Goal: Register for event/course

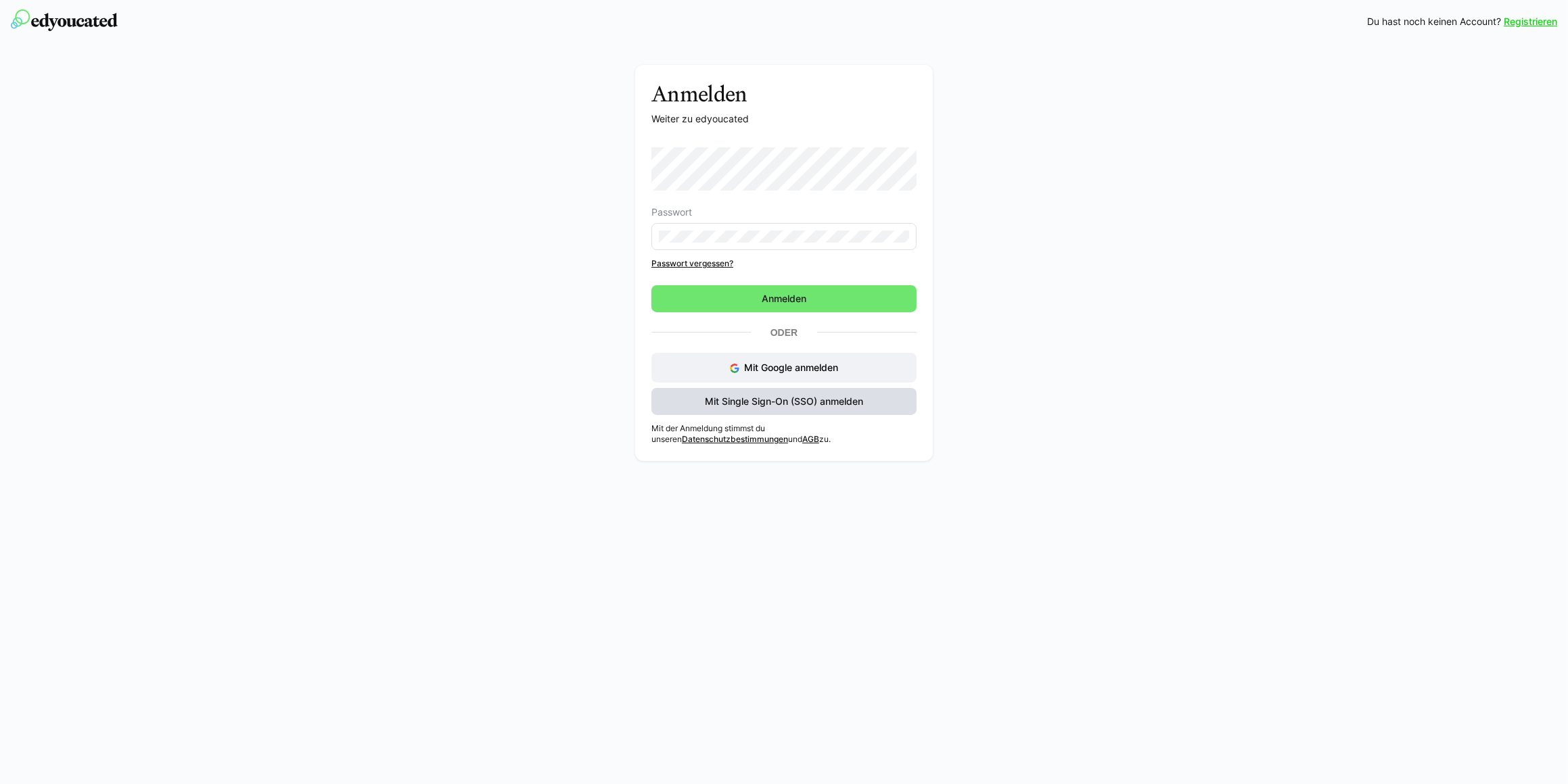
click at [714, 403] on span "Mit Single Sign-On (SSO) anmelden" at bounding box center [784, 401] width 162 height 13
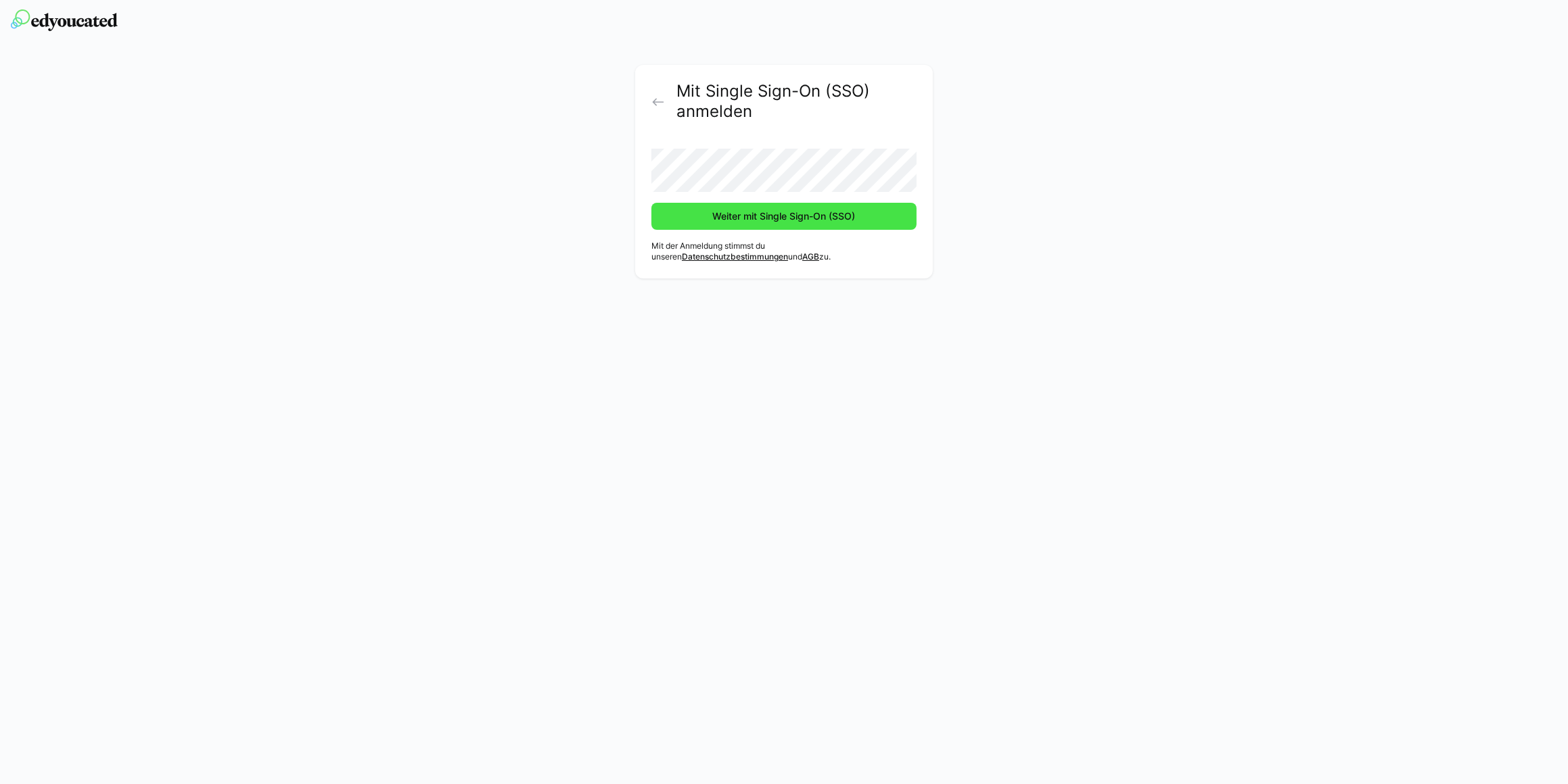
click at [721, 219] on span "Weiter mit Single Sign-On (SSO)" at bounding box center [784, 216] width 147 height 13
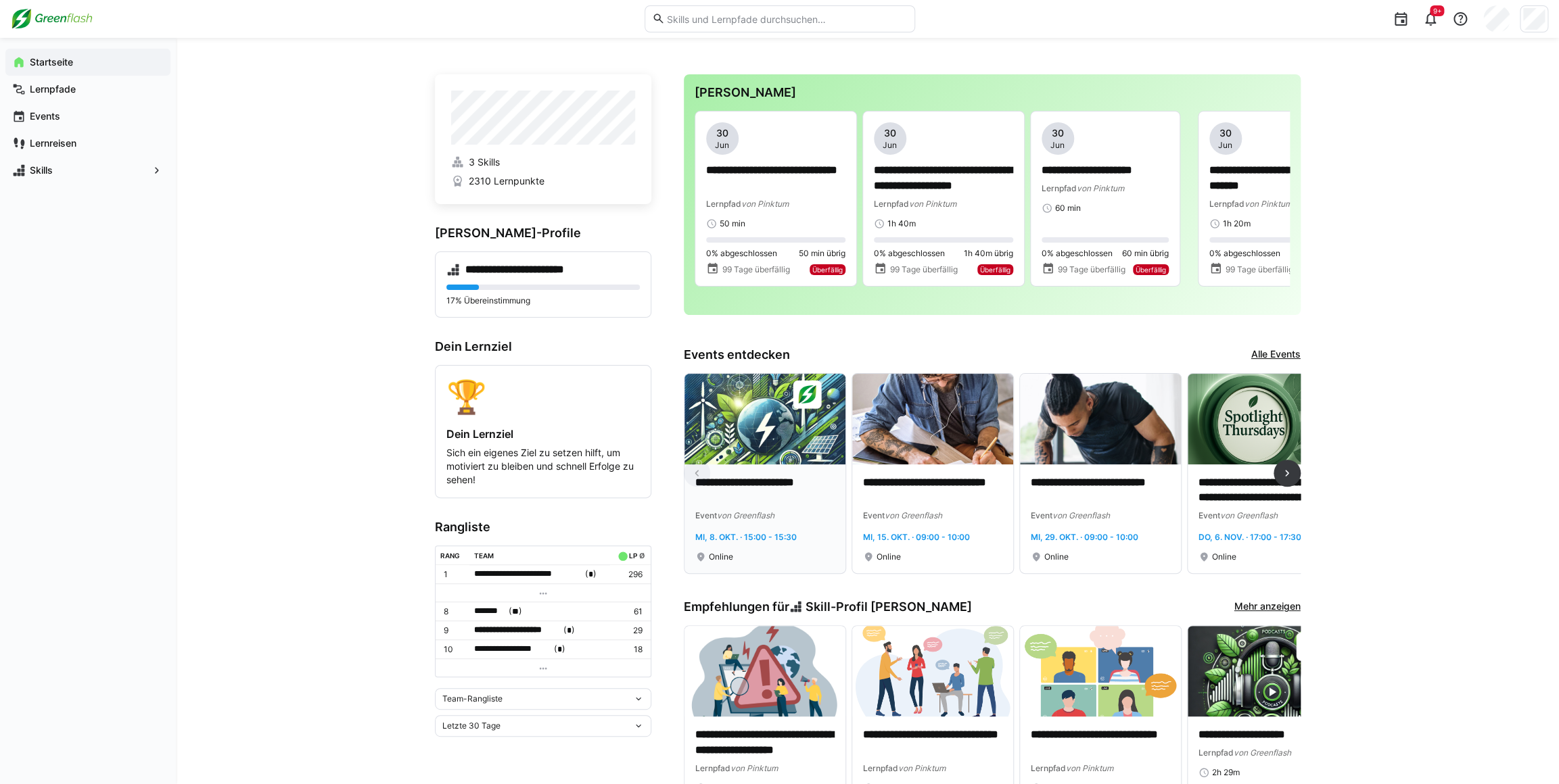
click at [769, 475] on p "**********" at bounding box center [764, 491] width 139 height 32
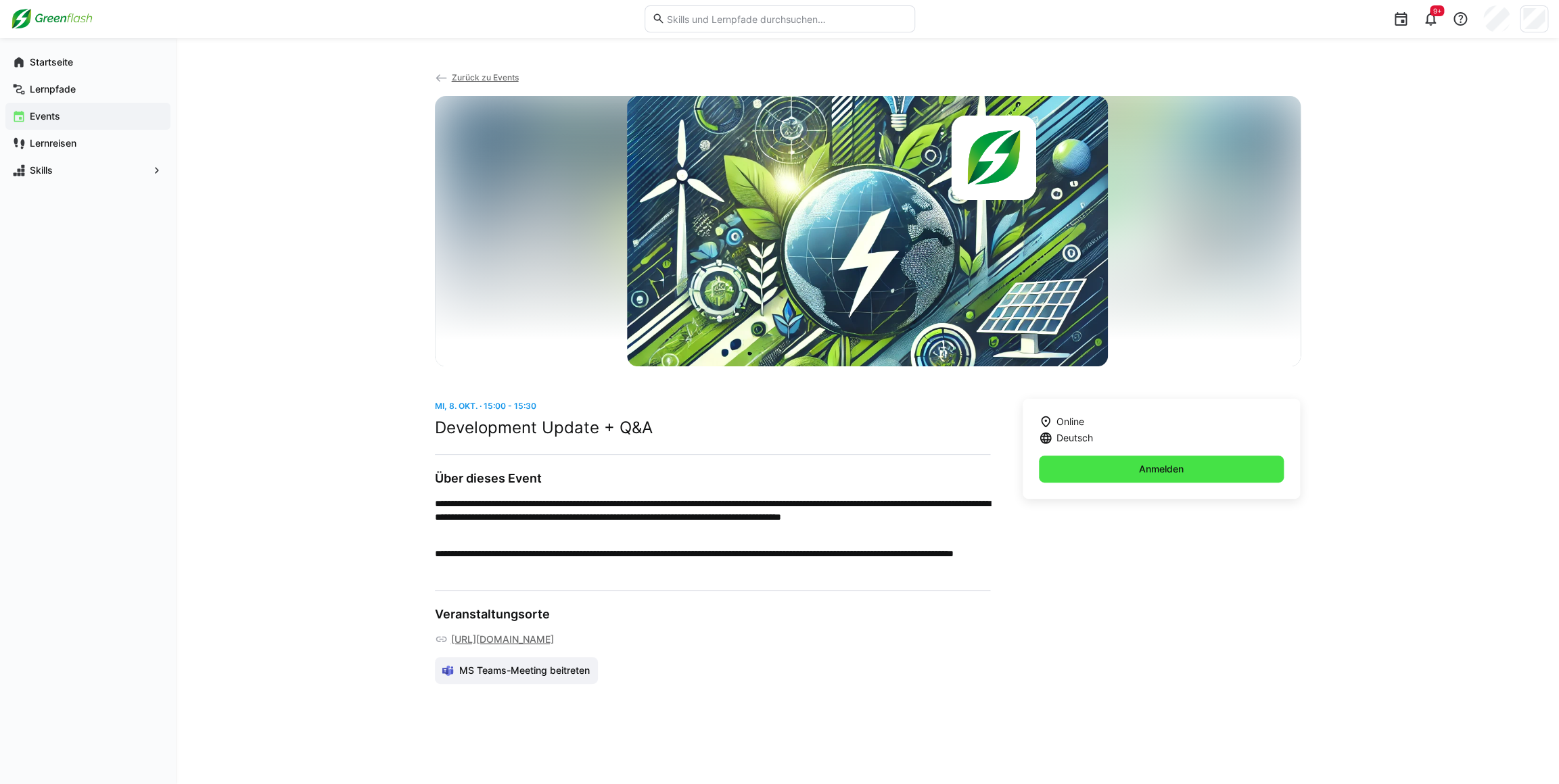
click at [1092, 459] on span "Anmelden" at bounding box center [1162, 469] width 246 height 27
